Goal: Information Seeking & Learning: Learn about a topic

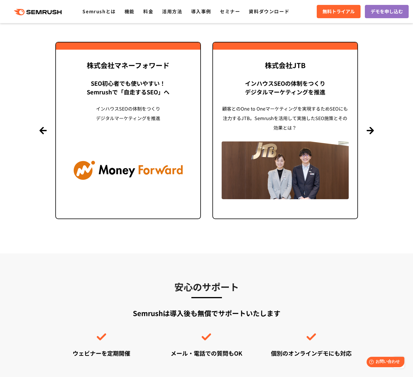
scroll to position [1327, 0]
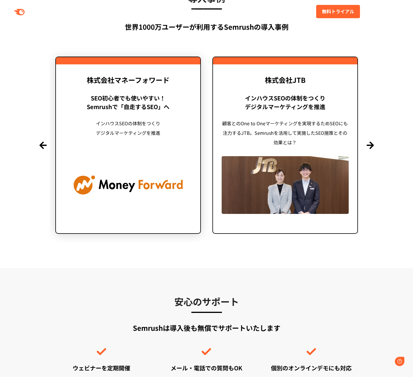
drag, startPoint x: 163, startPoint y: 145, endPoint x: 170, endPoint y: 145, distance: 6.4
